Goal: Transaction & Acquisition: Purchase product/service

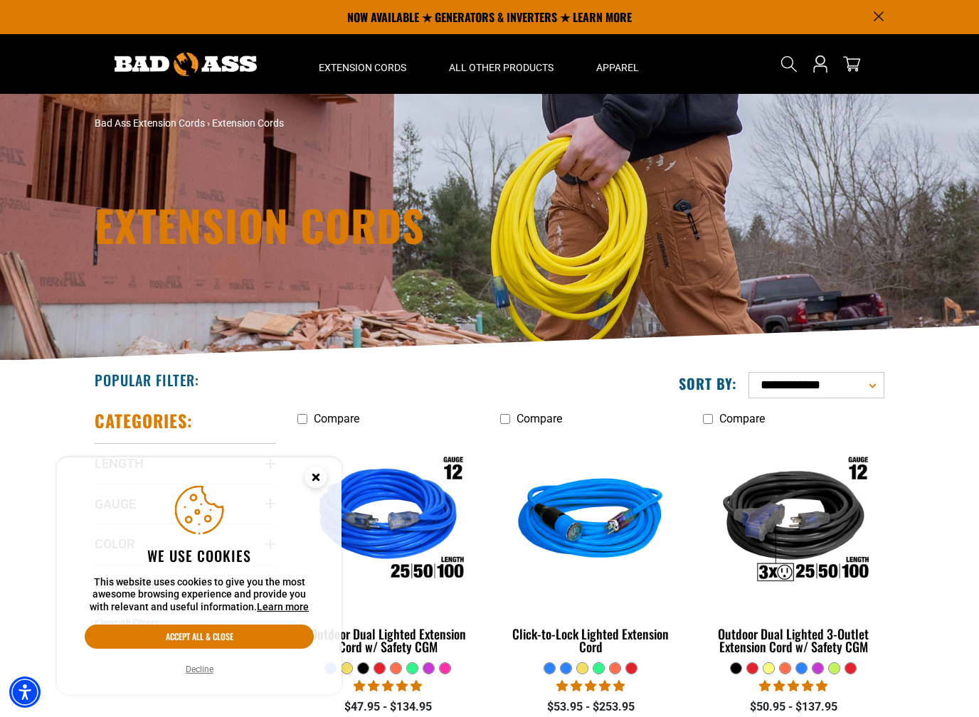
click at [325, 482] on circle "Close this option" at bounding box center [315, 477] width 21 height 21
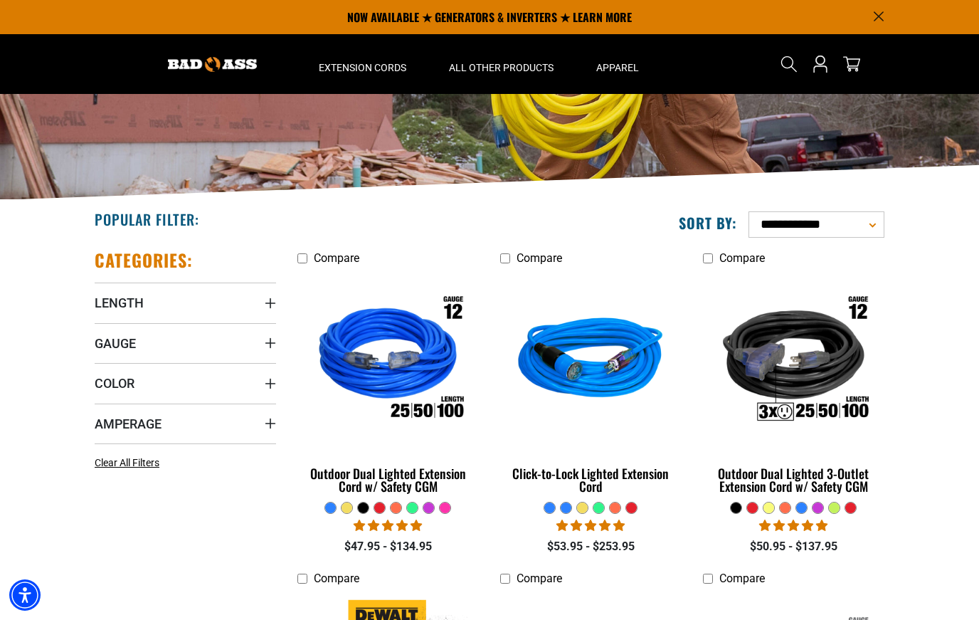
scroll to position [159, 0]
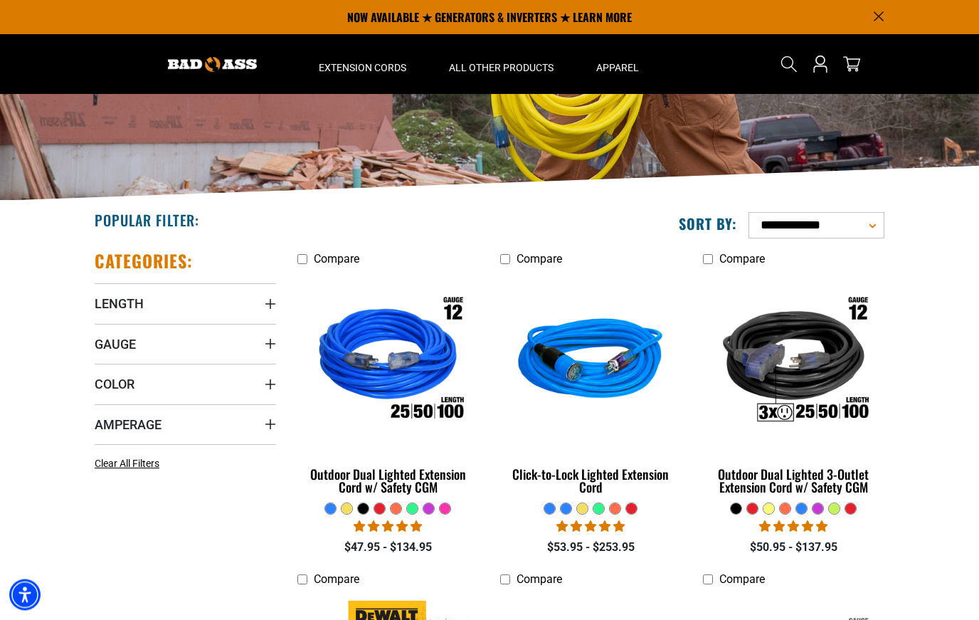
click at [617, 376] on img at bounding box center [590, 362] width 179 height 164
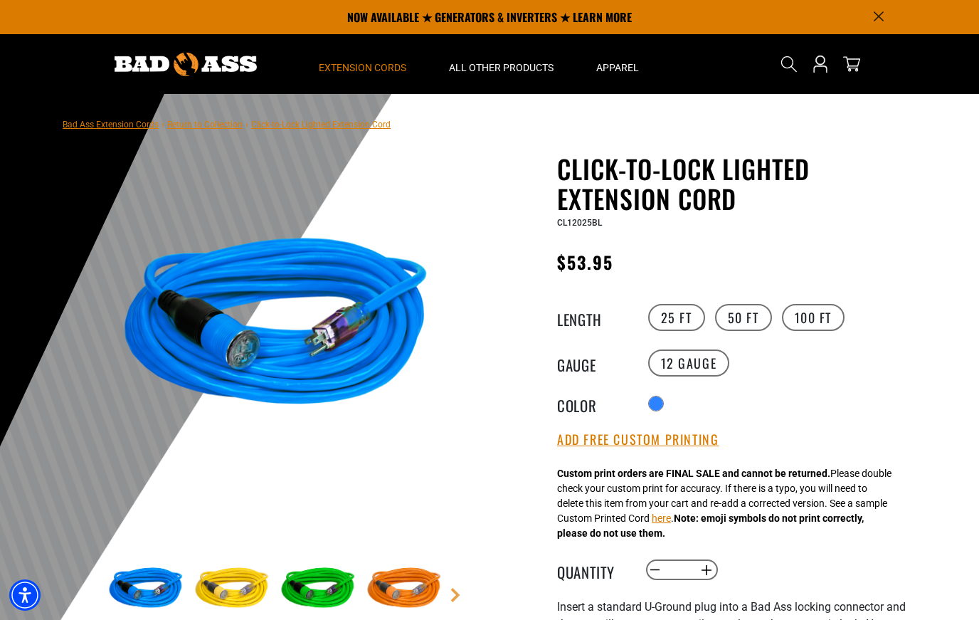
click at [370, 73] on span "Extension Cords" at bounding box center [362, 67] width 87 height 13
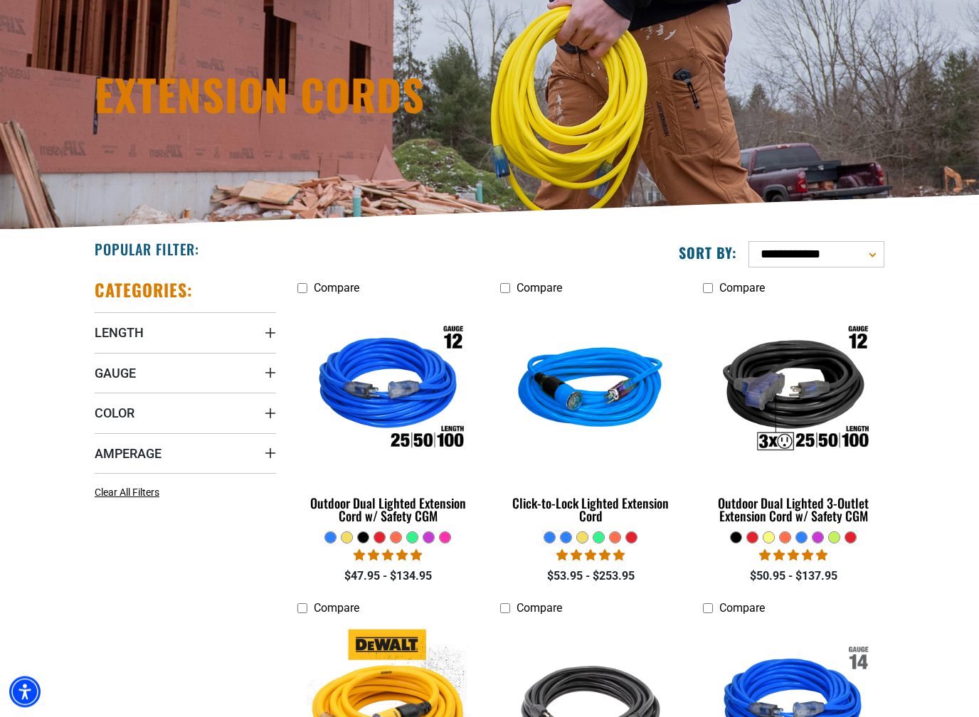
scroll to position [131, 0]
click at [154, 441] on summary "Amperage" at bounding box center [185, 453] width 181 height 40
click at [109, 506] on label "30 (3) 30 (3 products)" at bounding box center [140, 506] width 91 height 18
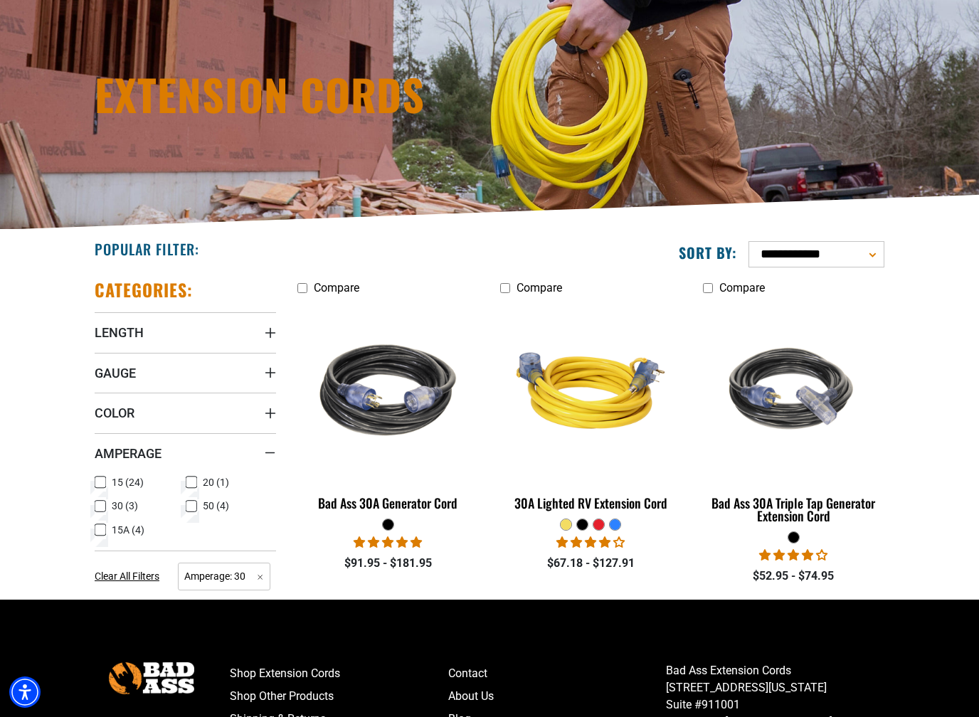
click at [430, 397] on img at bounding box center [388, 391] width 179 height 164
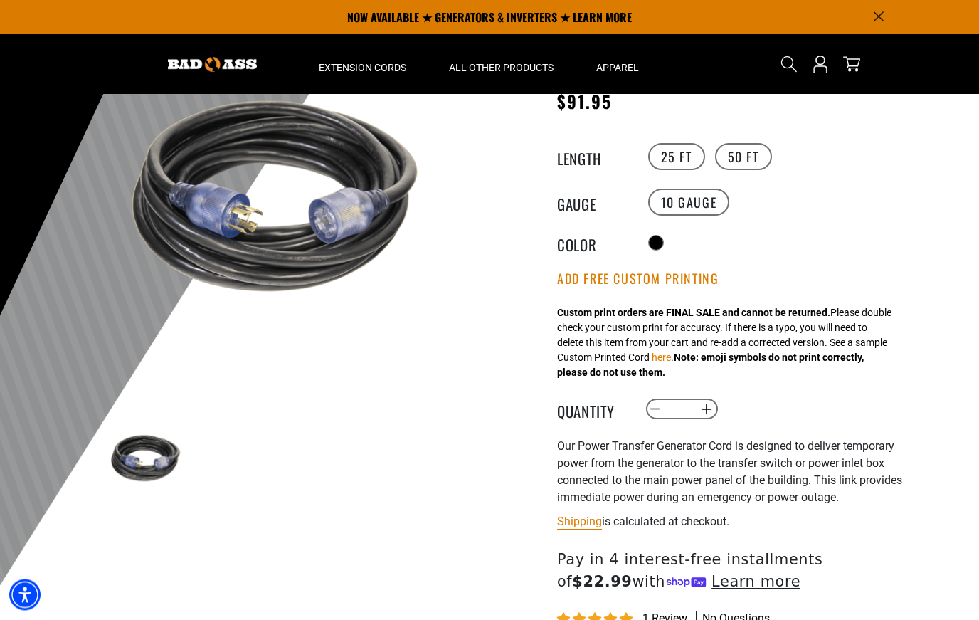
scroll to position [129, 0]
